Goal: Transaction & Acquisition: Purchase product/service

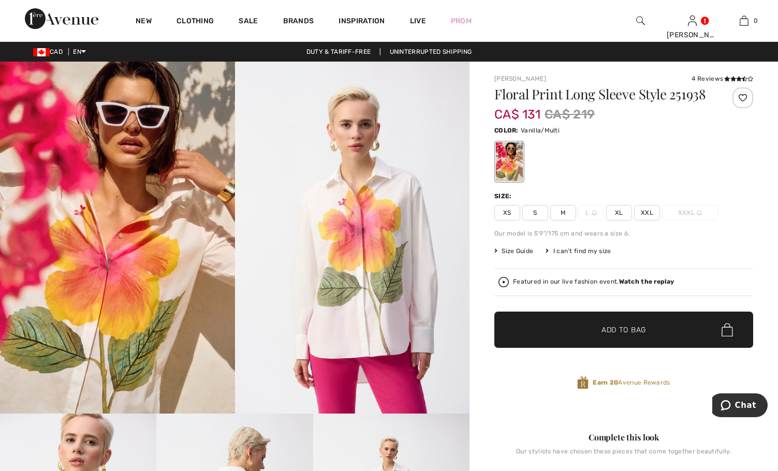
click at [618, 214] on span "XL" at bounding box center [619, 213] width 26 height 16
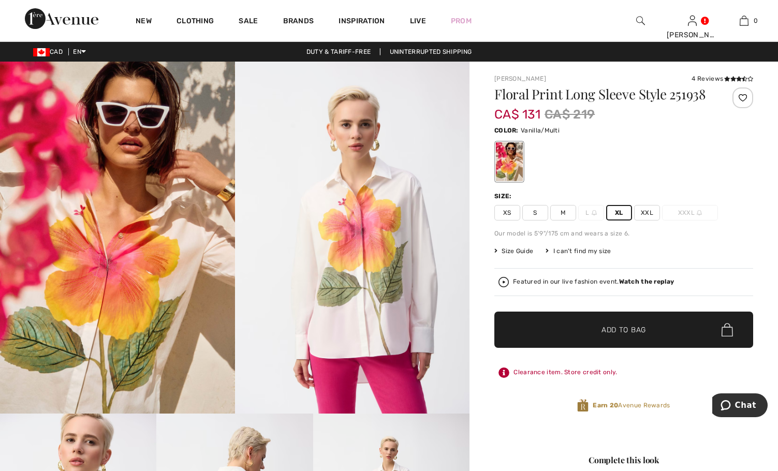
click at [534, 415] on div "Earn 20 Avenue Rewards" at bounding box center [623, 407] width 259 height 43
click at [604, 327] on span "Add to Bag" at bounding box center [624, 330] width 45 height 11
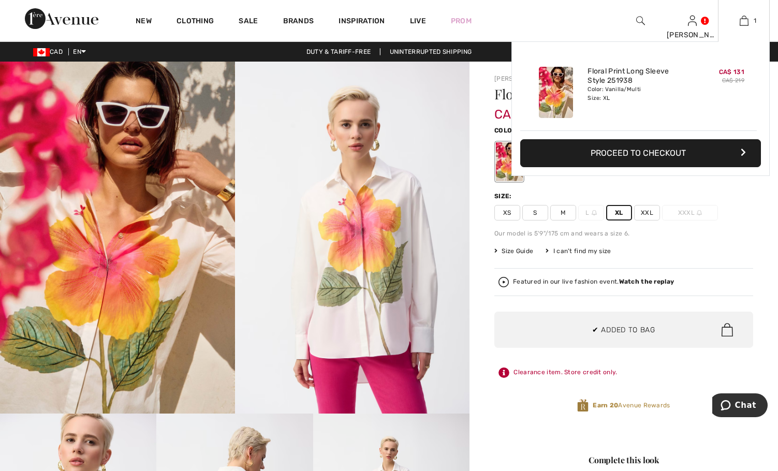
click at [649, 150] on button "Proceed to Checkout" at bounding box center [640, 153] width 241 height 28
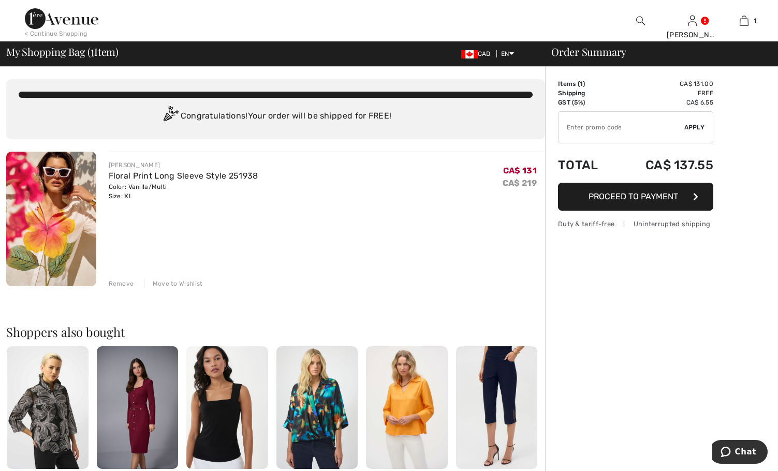
click at [586, 123] on input "TEXT" at bounding box center [622, 127] width 126 height 31
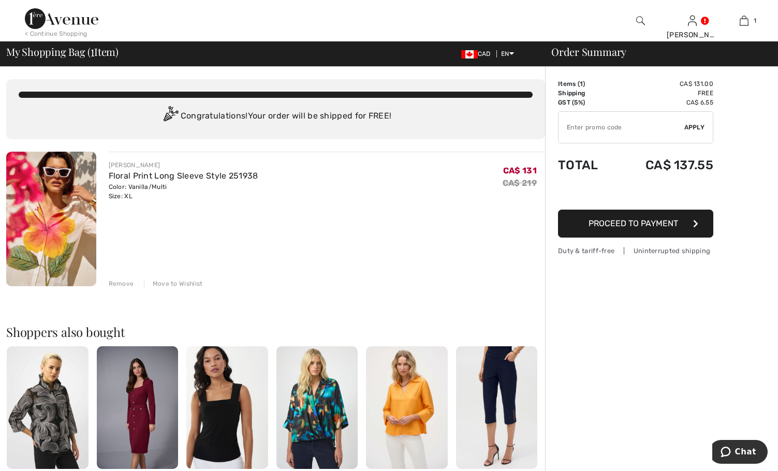
click at [751, 117] on div "Order Summary Details Items ( 1 ) CA$ 131.00 Promo code CA$ 0.00 Shipping Free …" at bounding box center [661, 390] width 233 height 647
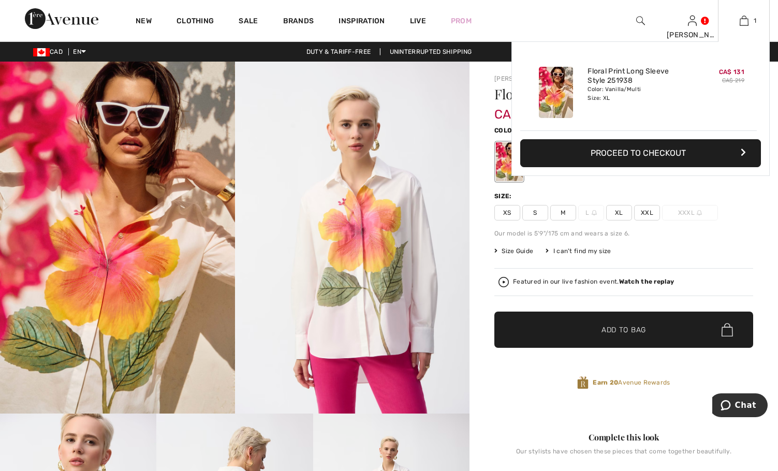
click at [649, 154] on button "Proceed to Checkout" at bounding box center [640, 153] width 241 height 28
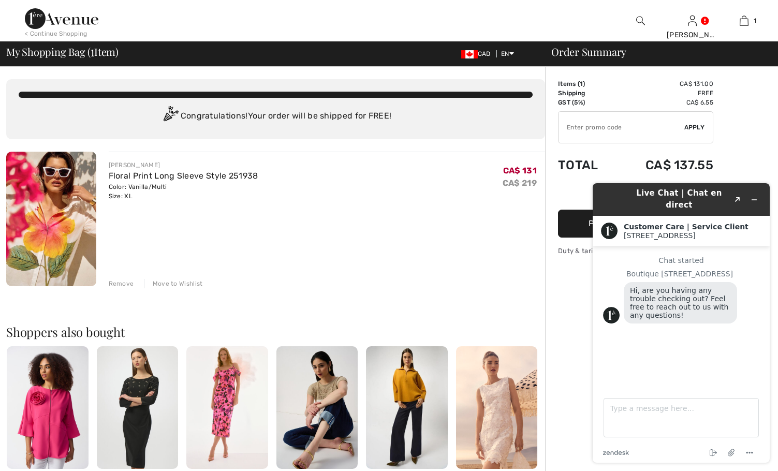
click at [716, 373] on main "Chat started Boutique 1ère Avenue Hi, are you having any trouble checking out? …" at bounding box center [682, 316] width 169 height 140
click at [756, 200] on icon "Minimize widget" at bounding box center [754, 200] width 5 height 0
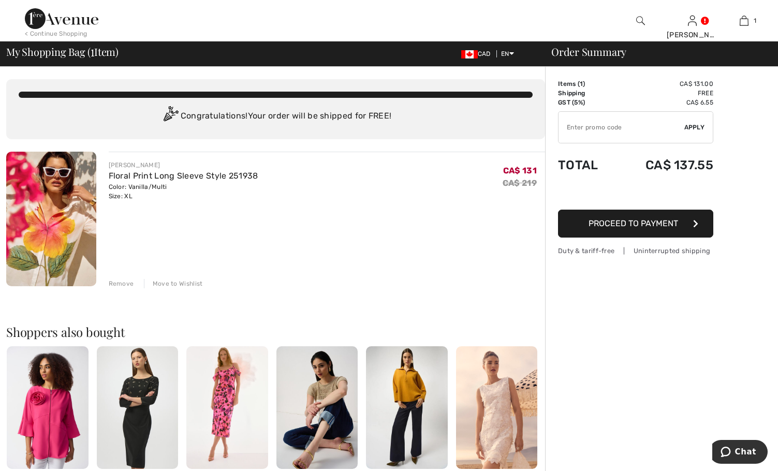
click at [121, 284] on div "Remove" at bounding box center [121, 283] width 25 height 9
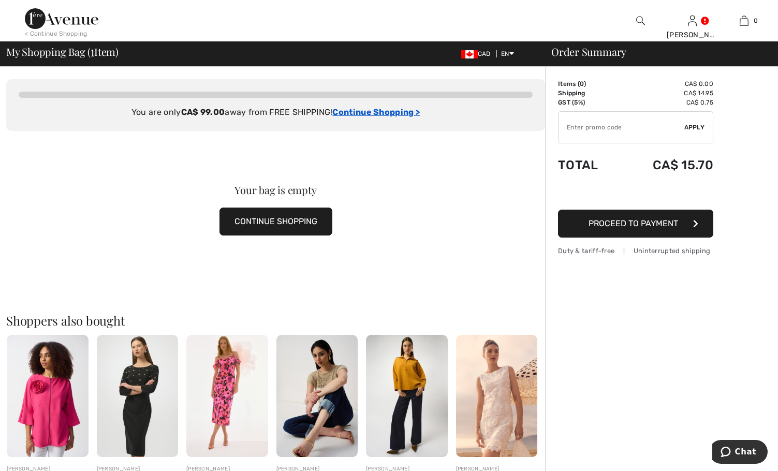
click at [377, 110] on ins "Continue Shopping >" at bounding box center [376, 112] width 88 height 10
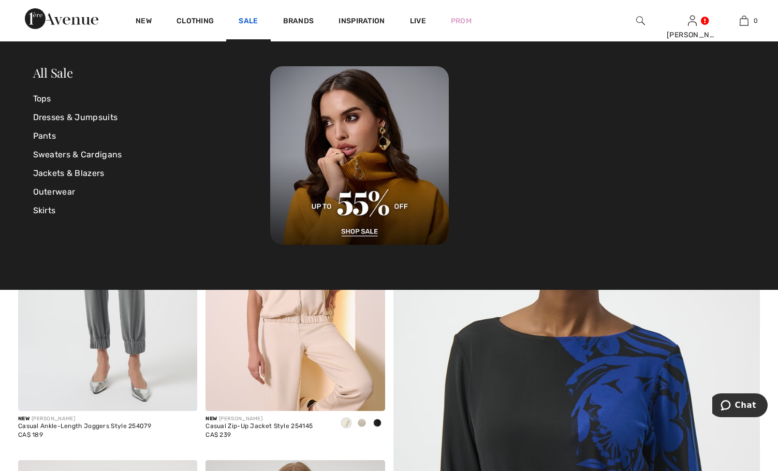
click at [243, 19] on link "Sale" at bounding box center [248, 22] width 19 height 11
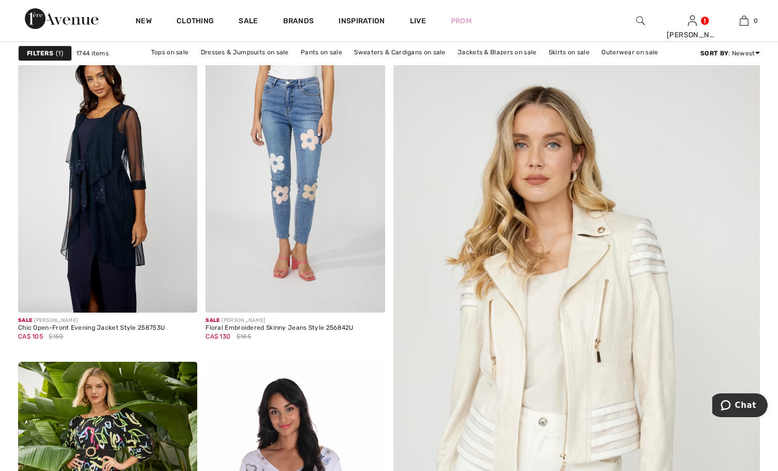
scroll to position [91, 0]
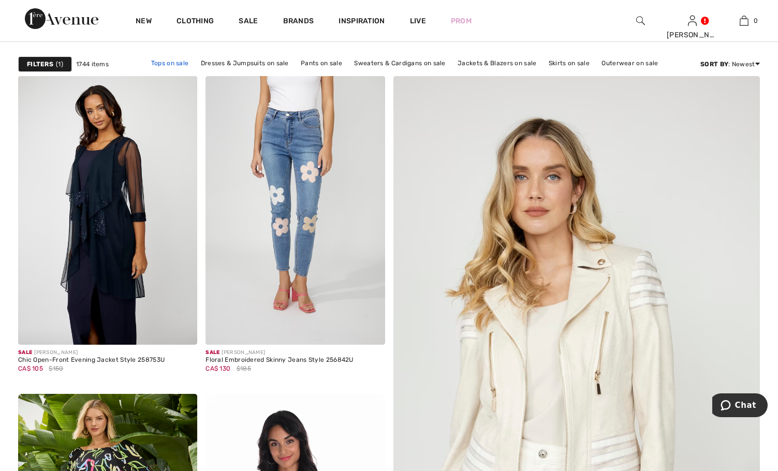
click at [157, 62] on link "Tops on sale" at bounding box center [170, 62] width 48 height 13
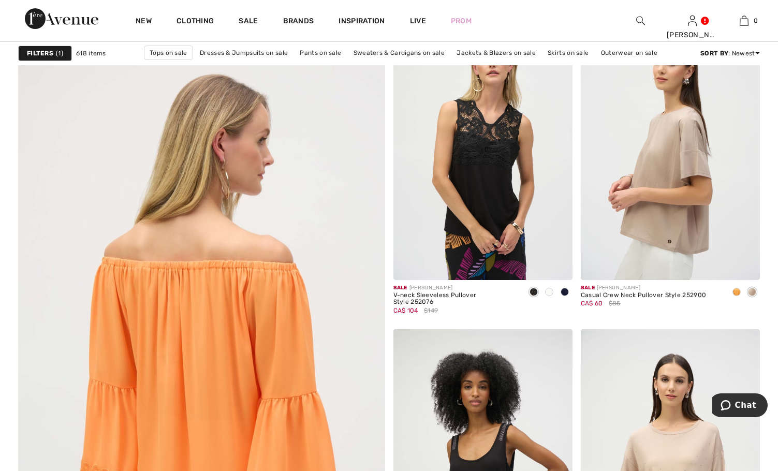
scroll to position [2589, 0]
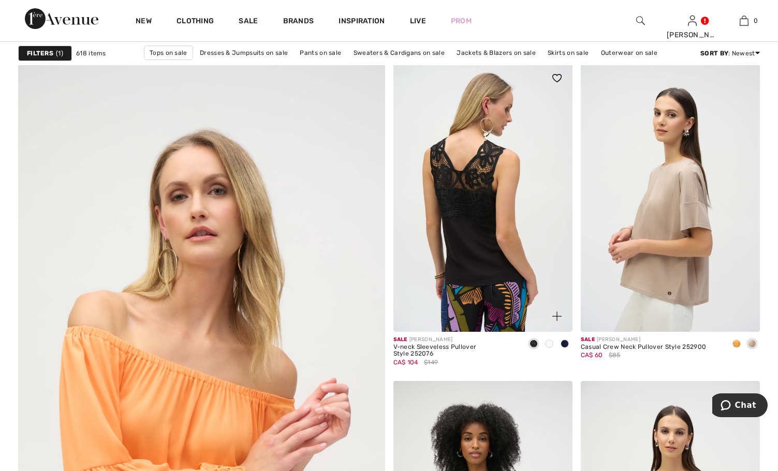
click at [471, 207] on img at bounding box center [483, 197] width 179 height 269
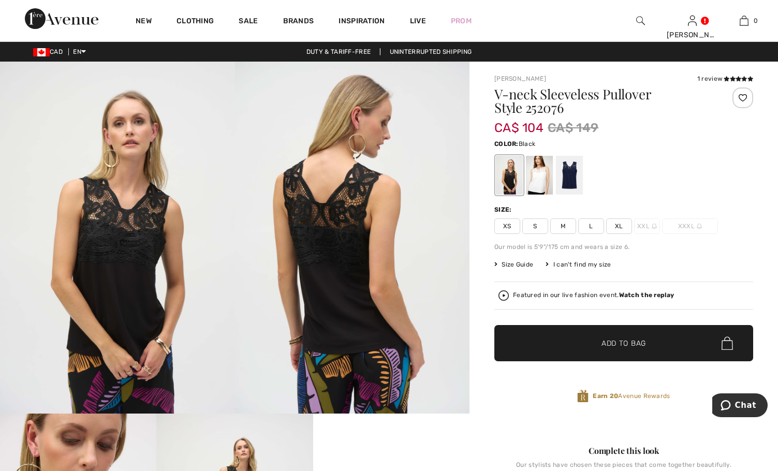
click at [740, 97] on div at bounding box center [743, 98] width 21 height 21
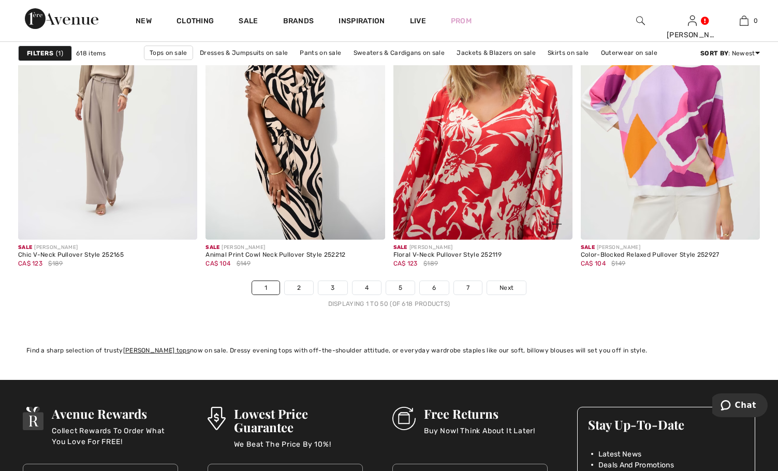
scroll to position [4815, 0]
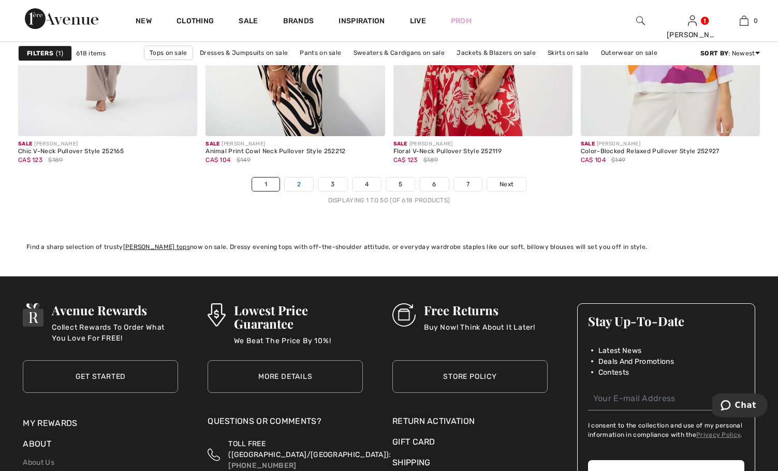
click at [297, 184] on link "2" at bounding box center [299, 184] width 28 height 13
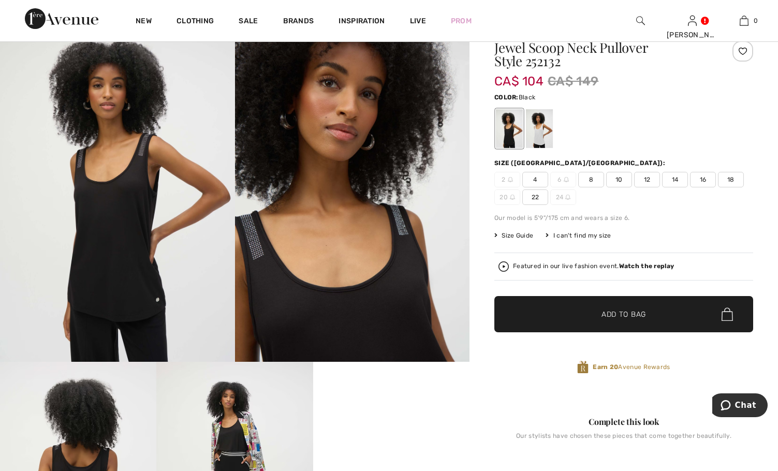
scroll to position [104, 0]
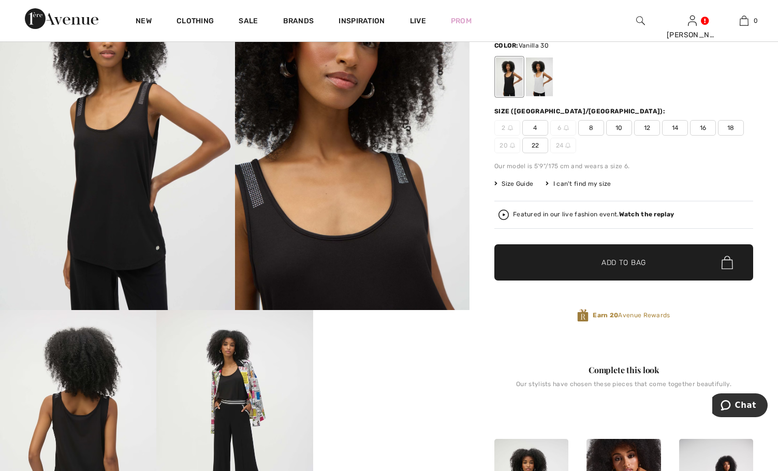
click at [541, 75] on div at bounding box center [539, 76] width 27 height 39
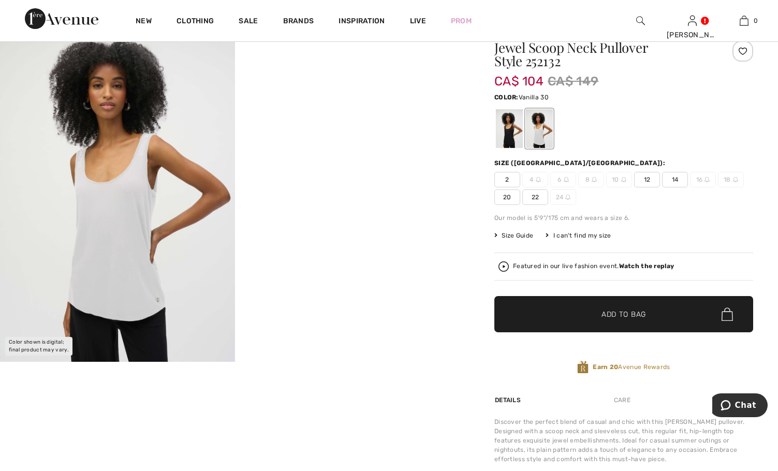
scroll to position [0, 0]
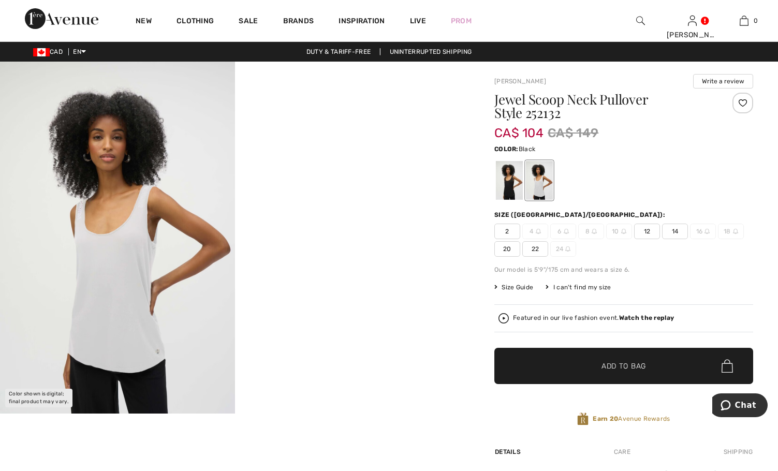
click at [512, 177] on div at bounding box center [509, 180] width 27 height 39
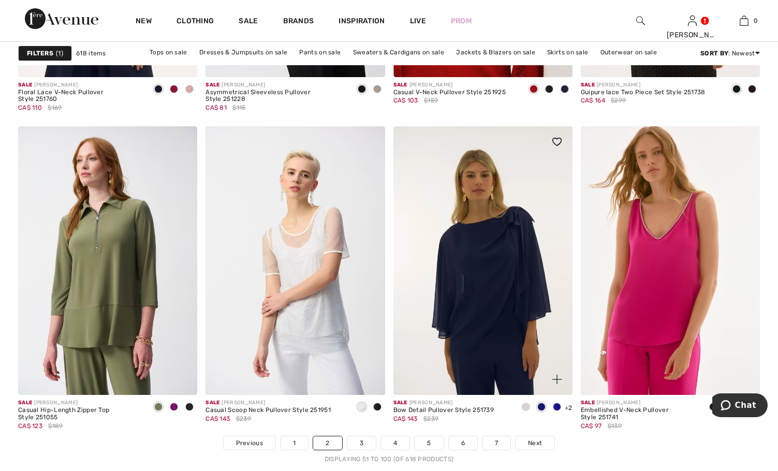
scroll to position [4608, 0]
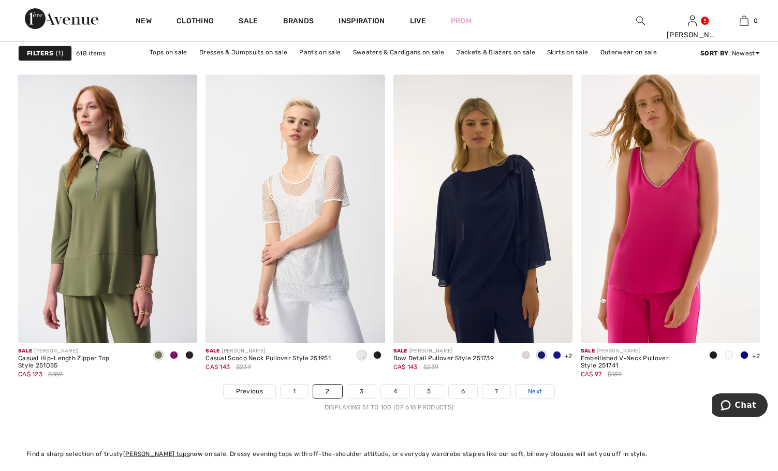
click at [526, 392] on link "Next" at bounding box center [535, 391] width 39 height 13
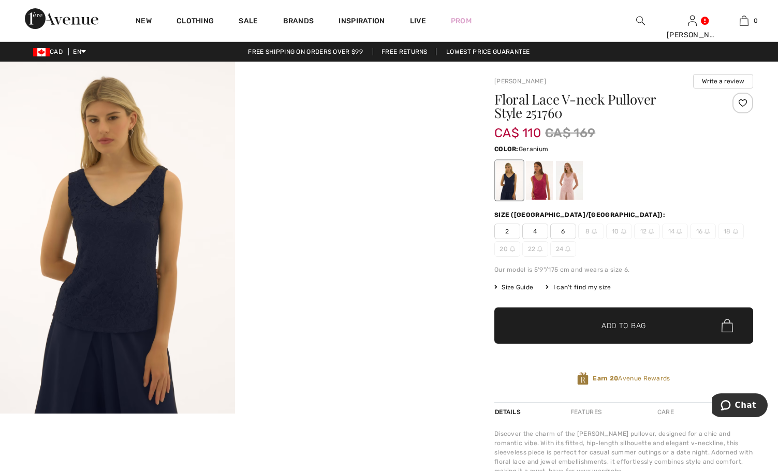
click at [544, 180] on div at bounding box center [539, 180] width 27 height 39
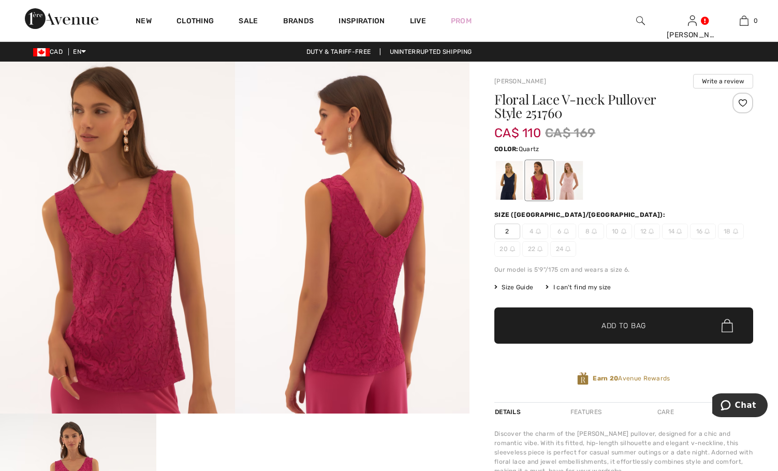
click at [569, 176] on div at bounding box center [569, 180] width 27 height 39
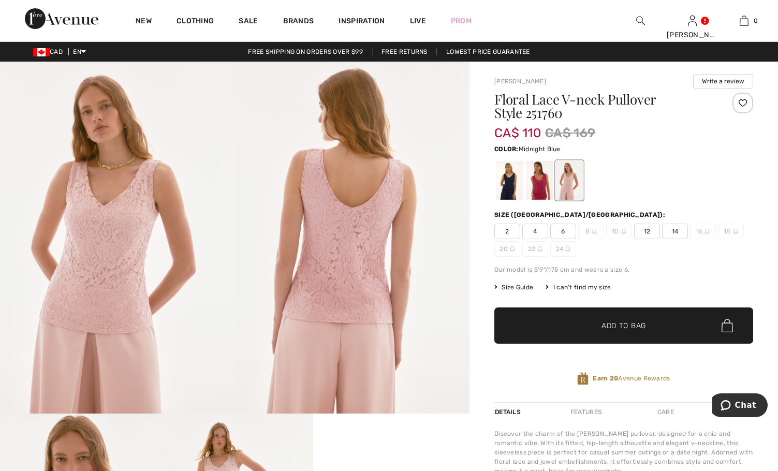
click at [509, 183] on div at bounding box center [509, 180] width 27 height 39
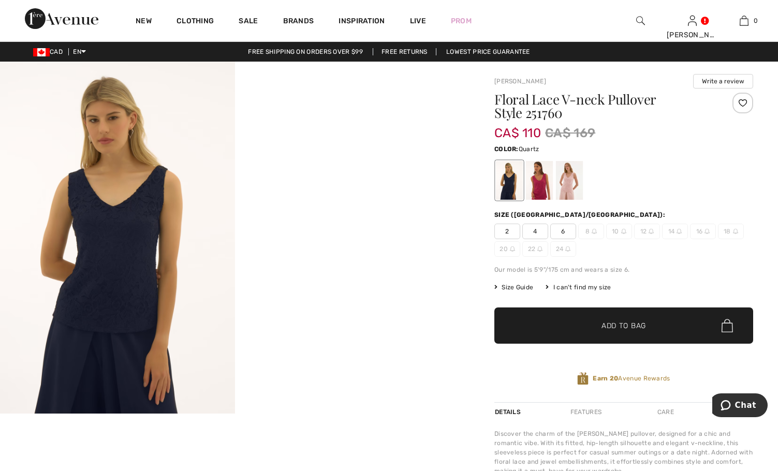
click at [570, 182] on div at bounding box center [569, 180] width 27 height 39
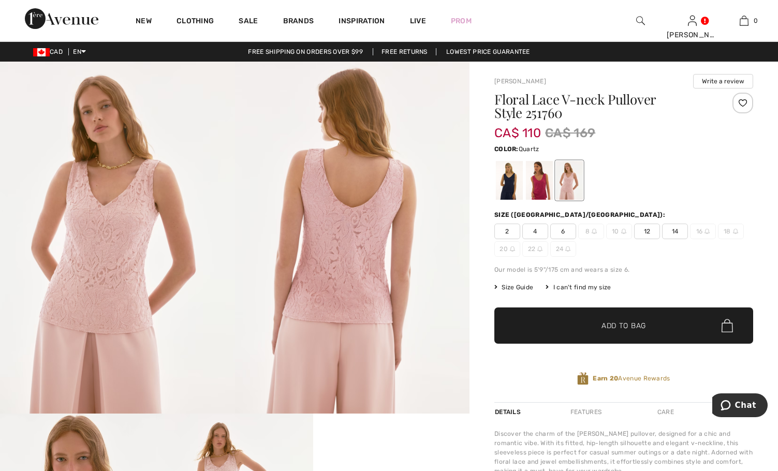
click at [746, 104] on div at bounding box center [743, 103] width 21 height 21
click at [543, 170] on div at bounding box center [539, 180] width 27 height 39
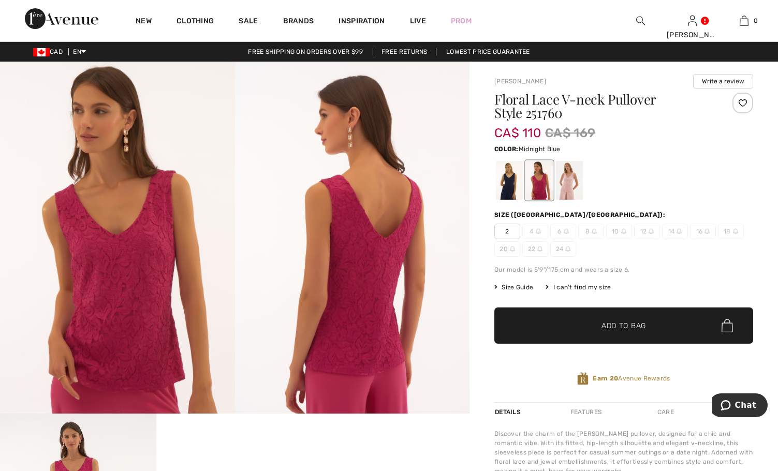
click at [500, 181] on div at bounding box center [509, 180] width 27 height 39
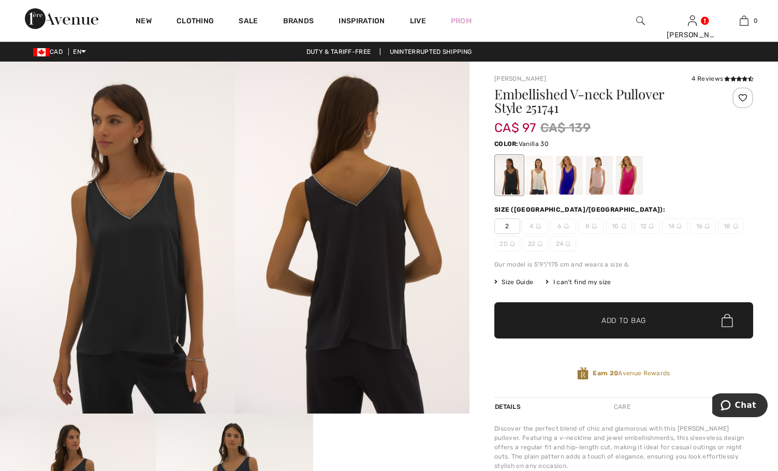
click at [538, 174] on div at bounding box center [539, 175] width 27 height 39
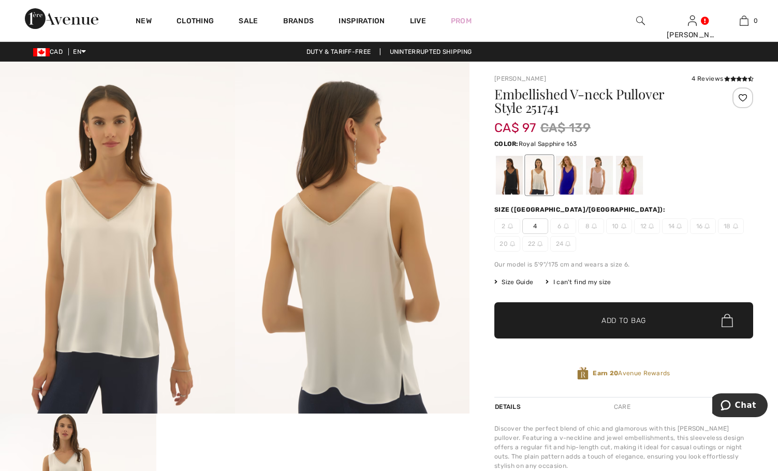
click at [564, 165] on div at bounding box center [569, 175] width 27 height 39
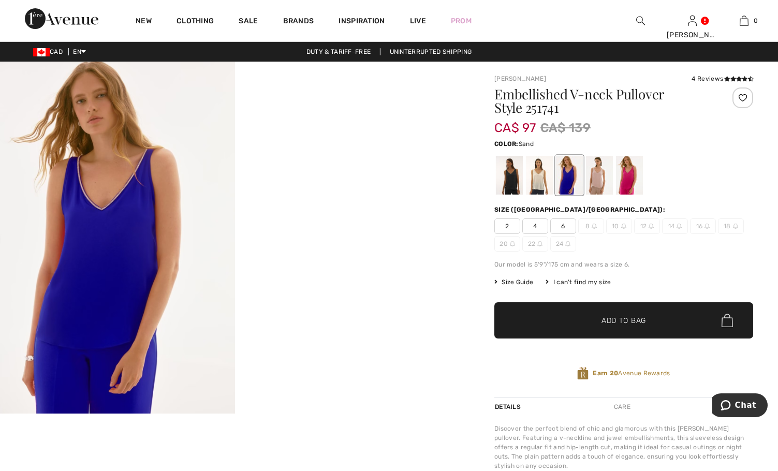
click at [598, 165] on div at bounding box center [599, 175] width 27 height 39
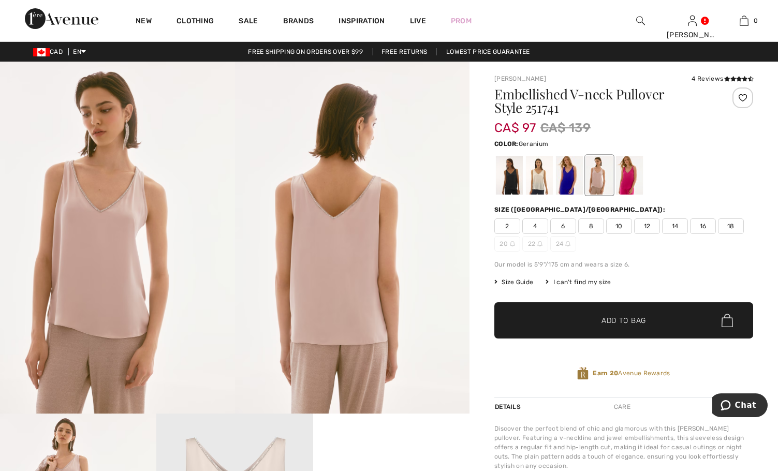
click at [628, 165] on div at bounding box center [629, 175] width 27 height 39
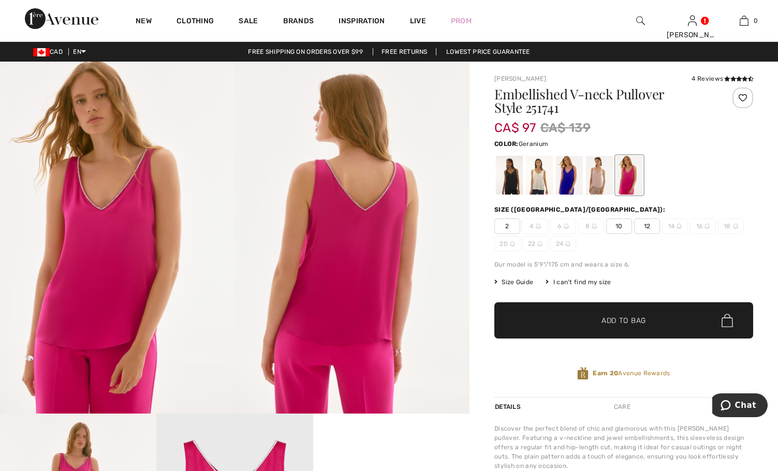
click at [744, 96] on div at bounding box center [743, 98] width 21 height 21
click at [698, 224] on span "16" at bounding box center [703, 226] width 26 height 16
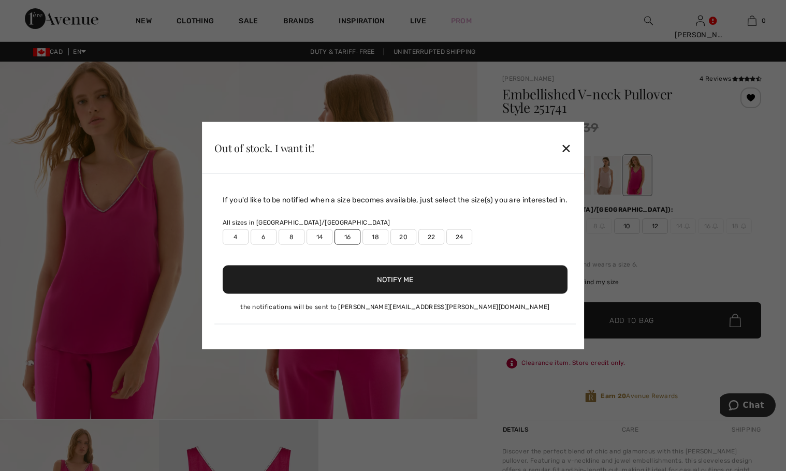
click at [570, 152] on div "✕" at bounding box center [566, 148] width 11 height 22
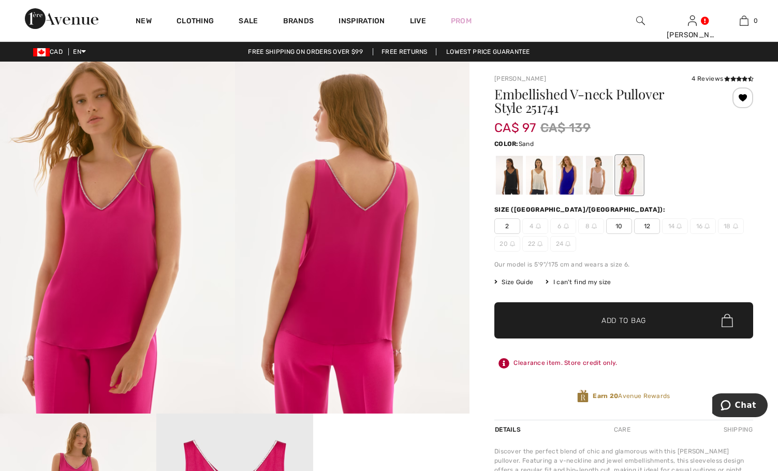
click at [593, 173] on div at bounding box center [599, 175] width 27 height 39
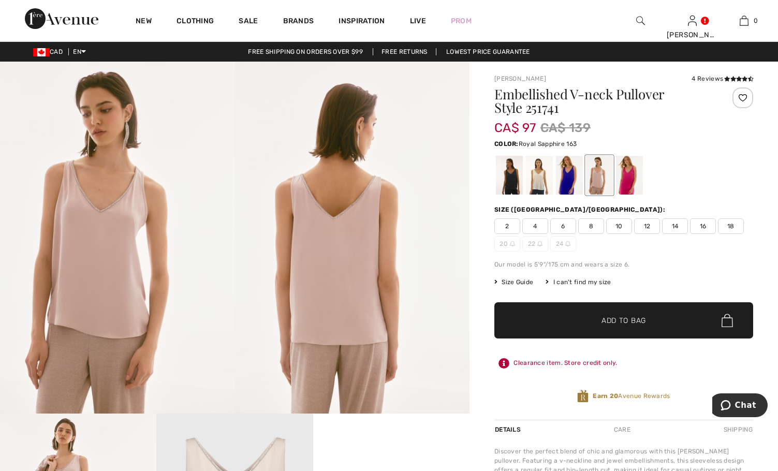
click at [566, 167] on div at bounding box center [569, 175] width 27 height 39
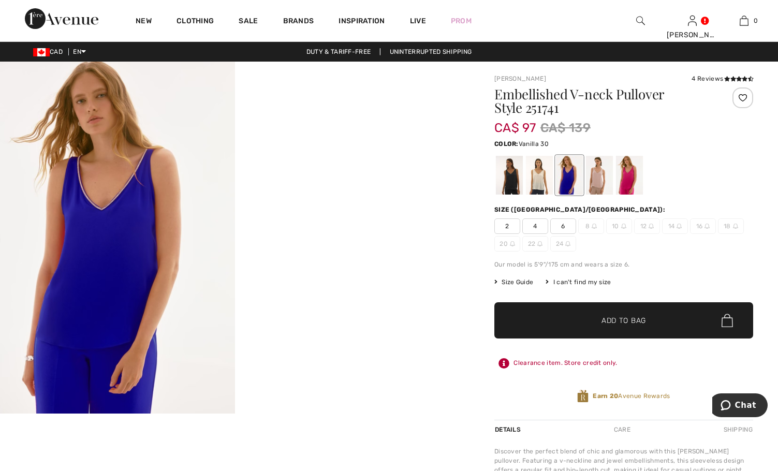
click at [537, 175] on div at bounding box center [539, 175] width 27 height 39
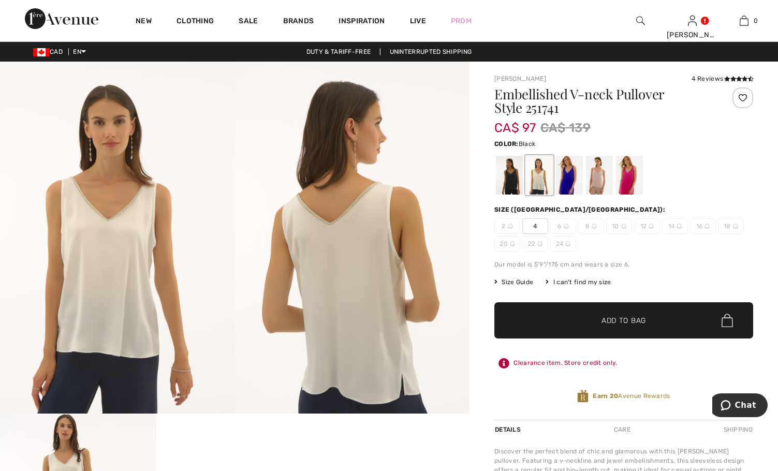
click at [506, 173] on div at bounding box center [509, 175] width 27 height 39
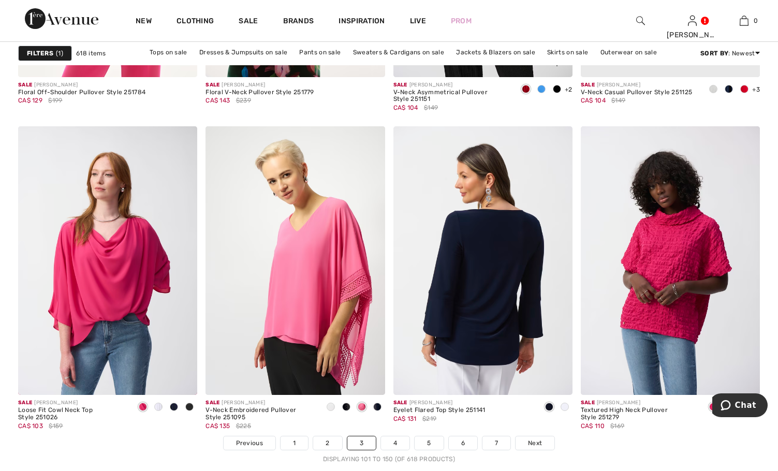
scroll to position [4660, 0]
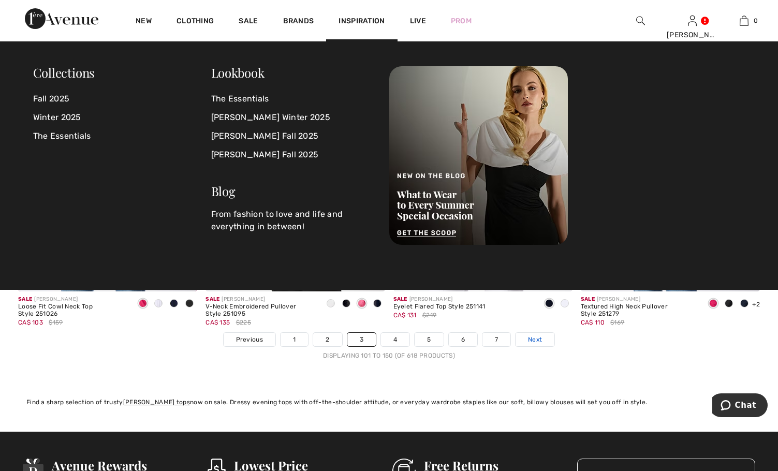
click at [534, 334] on link "Next" at bounding box center [535, 339] width 39 height 13
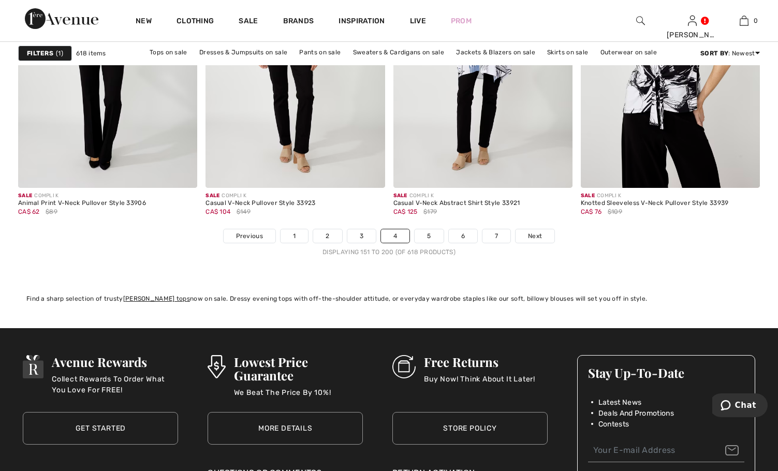
scroll to position [4815, 0]
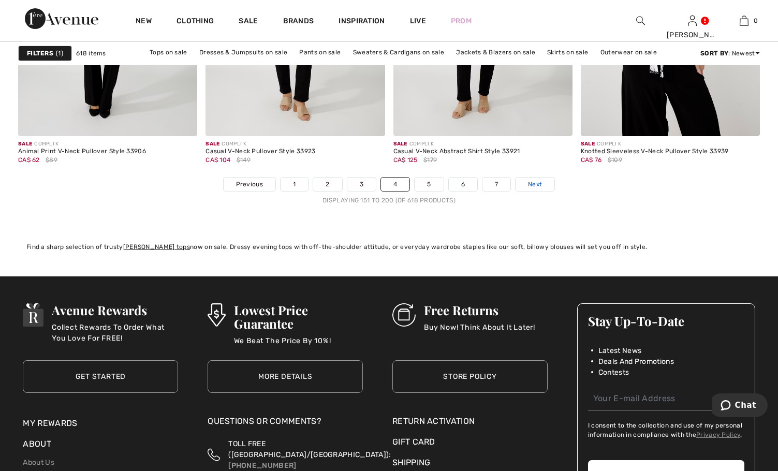
click at [539, 186] on span "Next" at bounding box center [535, 184] width 14 height 9
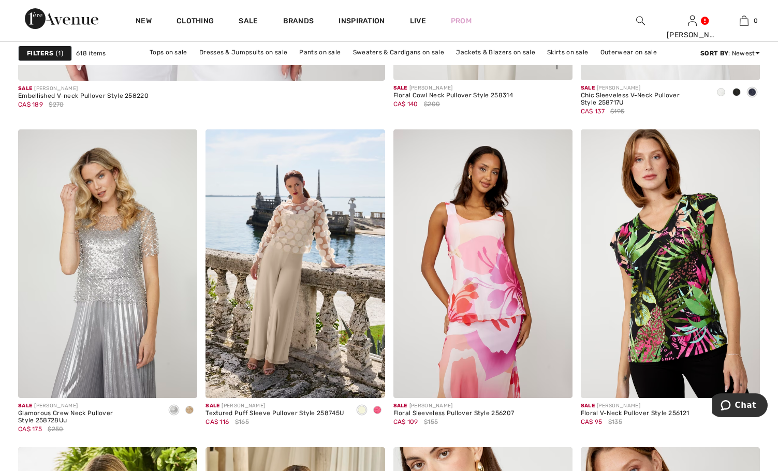
scroll to position [3210, 0]
